Goal: Task Accomplishment & Management: Manage account settings

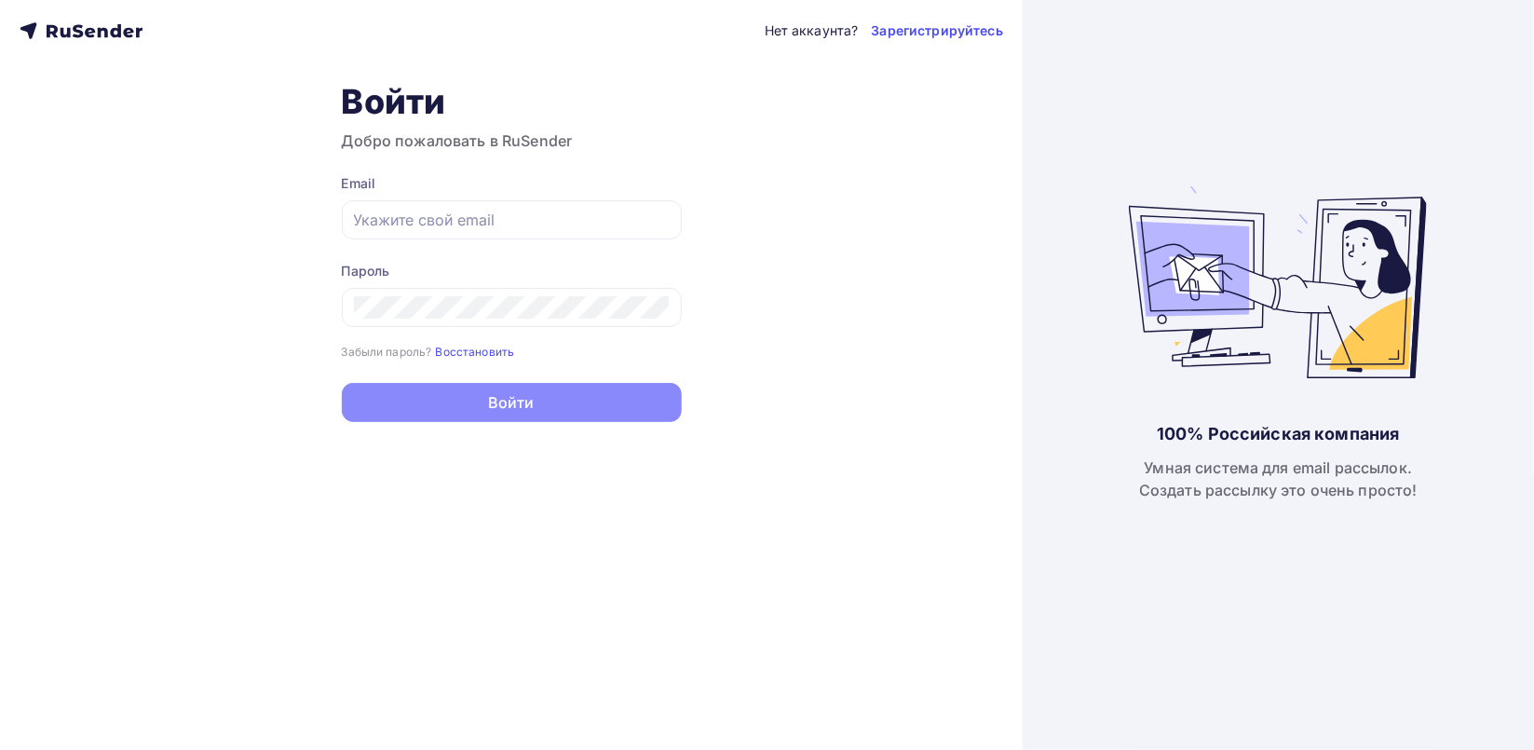
type input "[EMAIL_ADDRESS][DOMAIN_NAME]"
click at [98, 206] on div "Нет аккаунта? Зарегистрируйтесь Войти Добро пожаловать в RuSender Email [EMAIL_…" at bounding box center [511, 375] width 1023 height 750
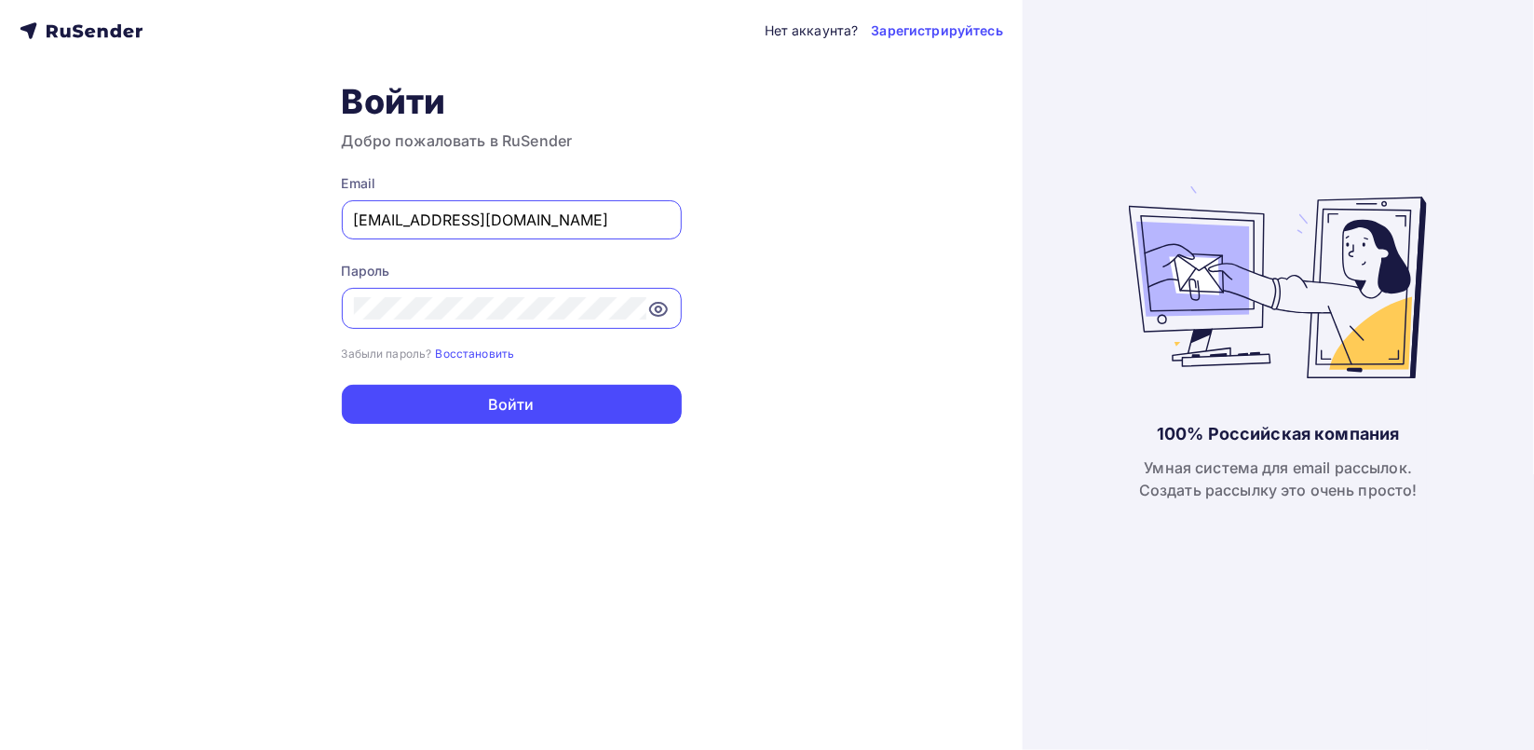
click at [98, 206] on div "Нет аккаунта? Зарегистрируйтесь Войти Добро пожаловать в RuSender Email [EMAIL_…" at bounding box center [511, 375] width 1023 height 750
click at [458, 368] on form "Email [EMAIL_ADDRESS][DOMAIN_NAME] Пароль Забыли пароль? Восстановить Забыли па…" at bounding box center [512, 299] width 340 height 250
click at [659, 310] on icon at bounding box center [658, 309] width 6 height 6
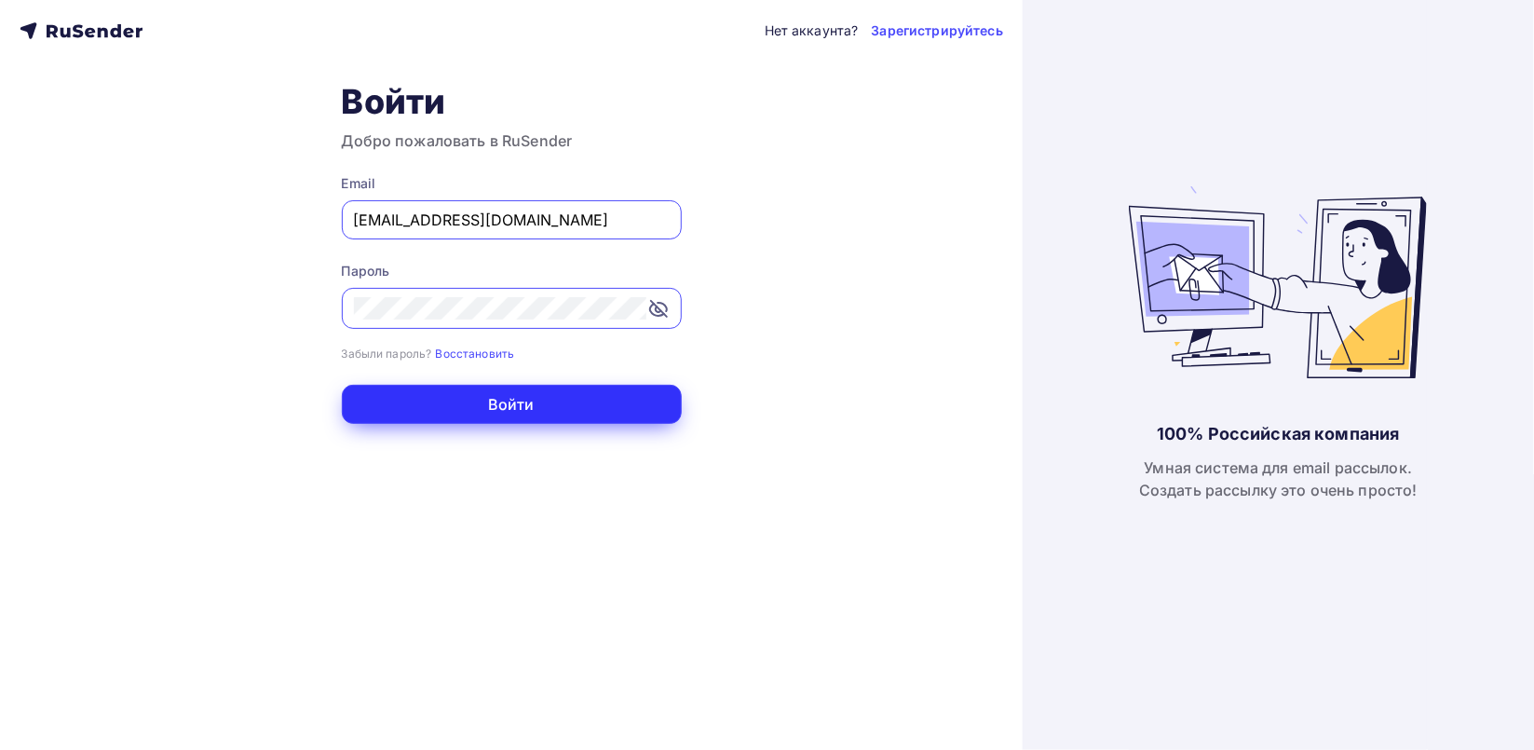
click at [606, 387] on button "Войти" at bounding box center [512, 404] width 340 height 39
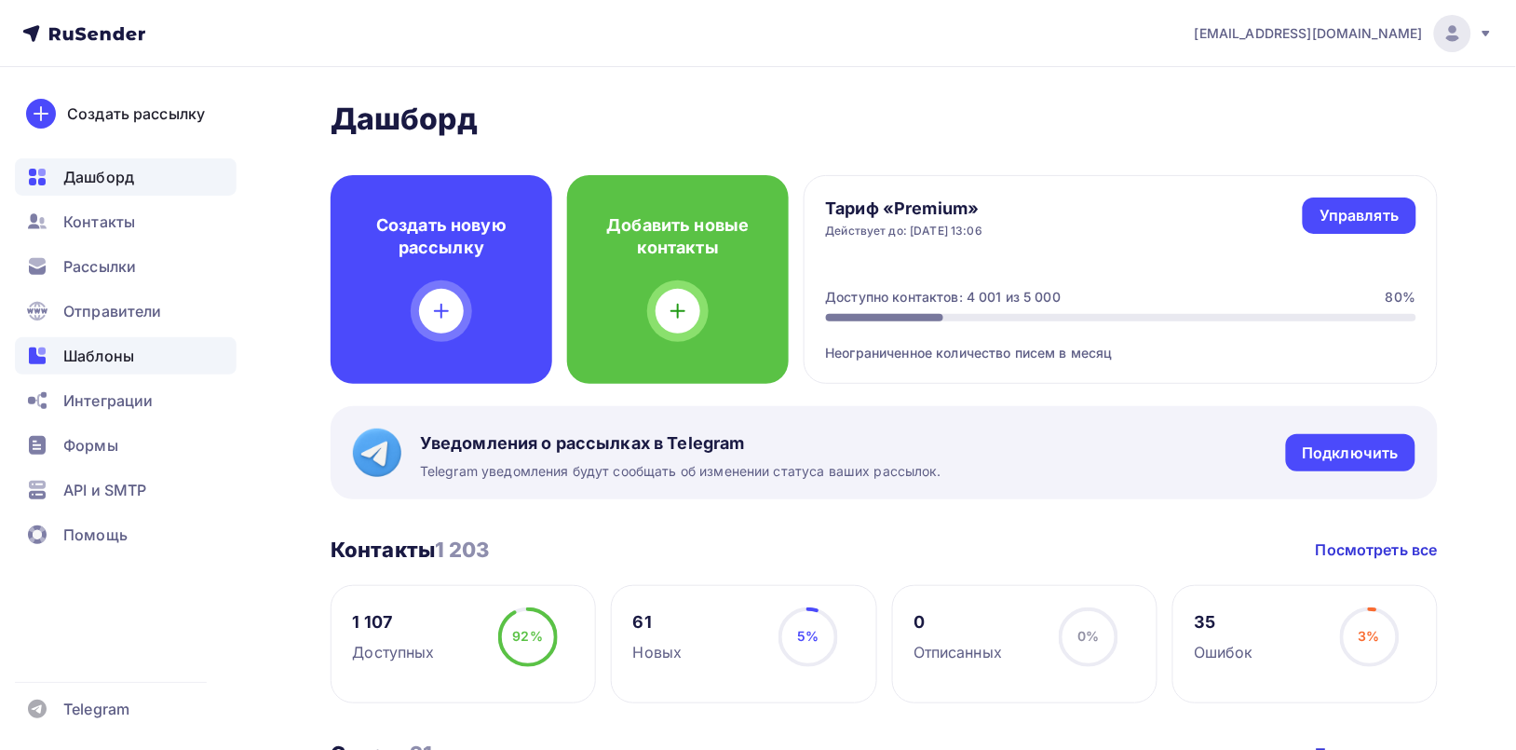
click at [118, 355] on span "Шаблоны" at bounding box center [98, 356] width 71 height 22
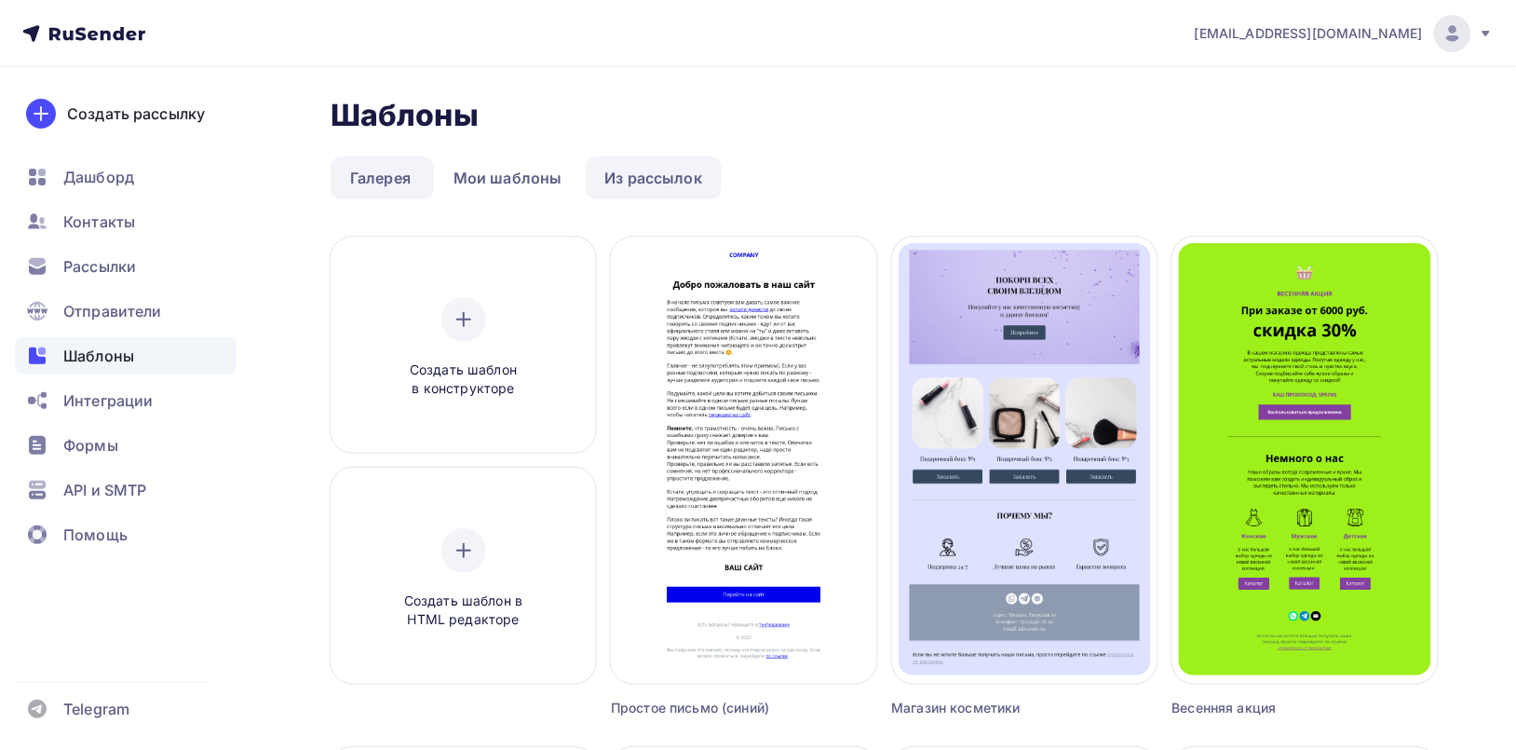
click at [630, 178] on link "Из рассылок" at bounding box center [654, 177] width 137 height 43
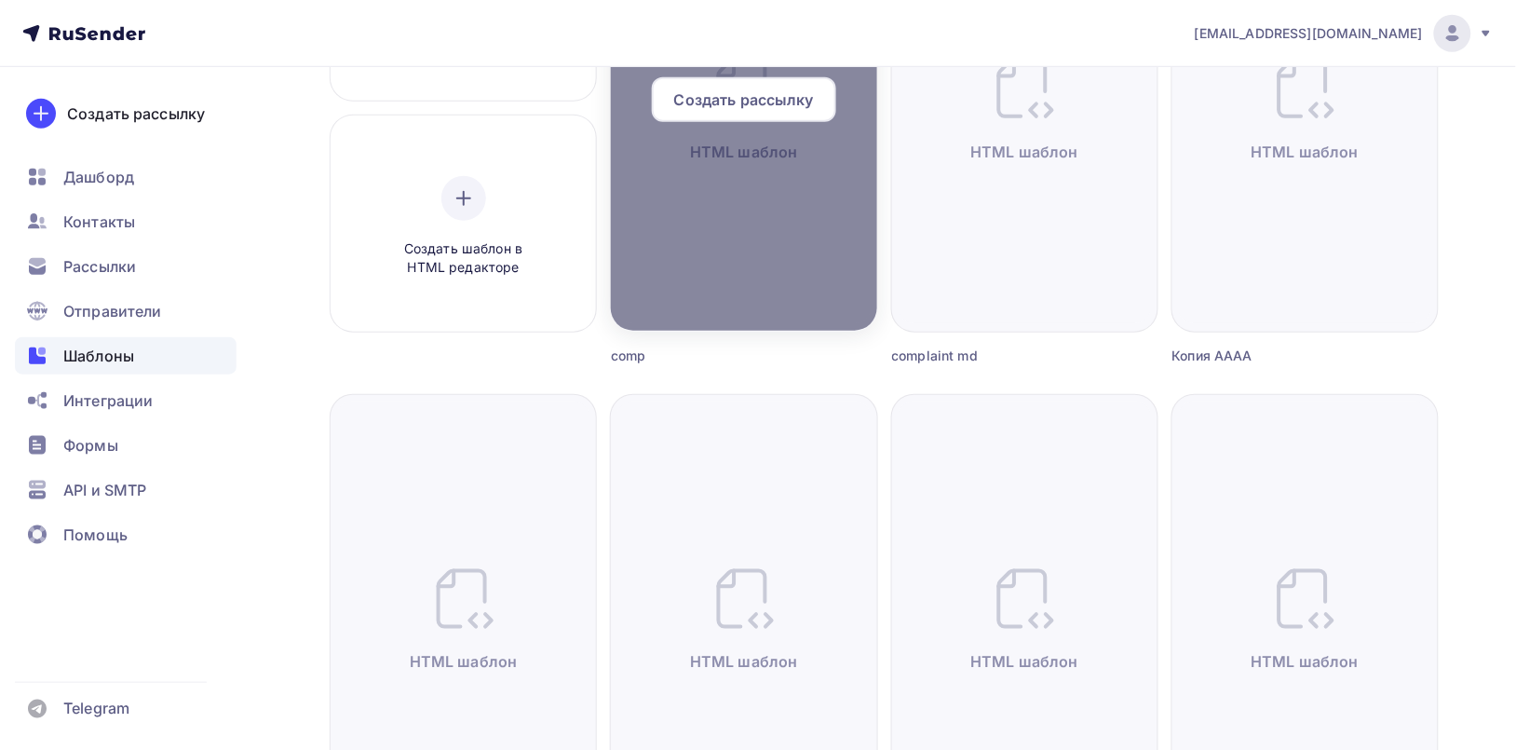
scroll to position [359, 0]
